Goal: Find specific page/section: Find specific page/section

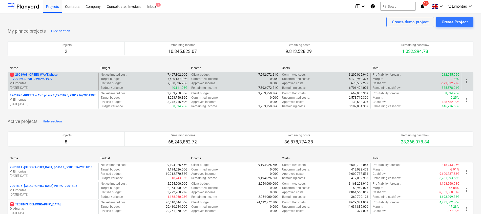
click at [46, 74] on p "1 2901968 - GREEN WAVE phase 1_2901968/2901969/2901972" at bounding box center [53, 77] width 87 height 9
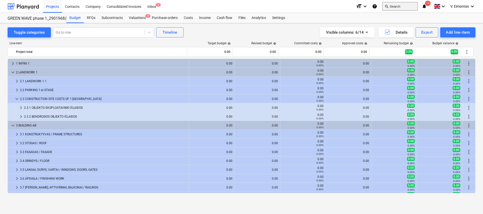
click at [389, 6] on button "search Search" at bounding box center [399, 6] width 35 height 9
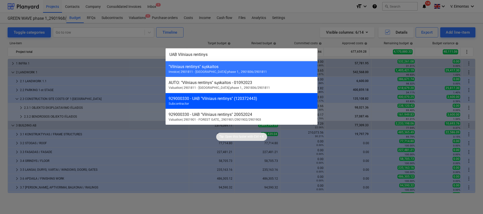
type input "UAB Vilniaus rentinys"
click at [208, 97] on div "929000330 - UAB "Vilniaus rentinys" (120372443)" at bounding box center [242, 98] width 146 height 5
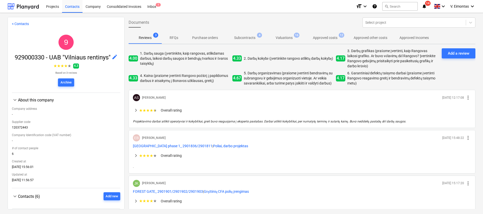
click at [243, 33] on span "Subcontracts 4" at bounding box center [245, 37] width 42 height 9
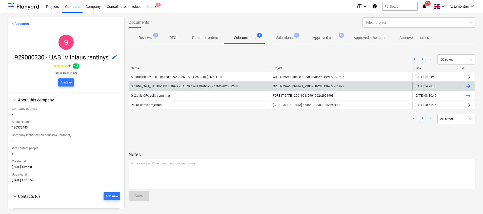
click at [276, 87] on span "GREEN WAVE phase 1_2901968/2901969/2901972" at bounding box center [308, 87] width 71 height 4
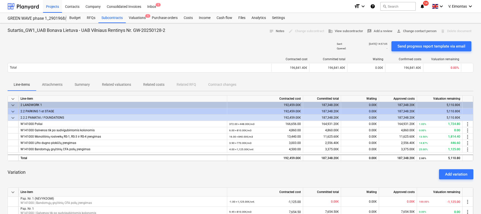
click at [389, 80] on div "Line-items Attachments Summary Related valuations Related costs Related RFQ Con…" at bounding box center [241, 85] width 466 height 12
click at [54, 3] on div "Projects" at bounding box center [52, 6] width 19 height 13
